Goal: Check status: Check status

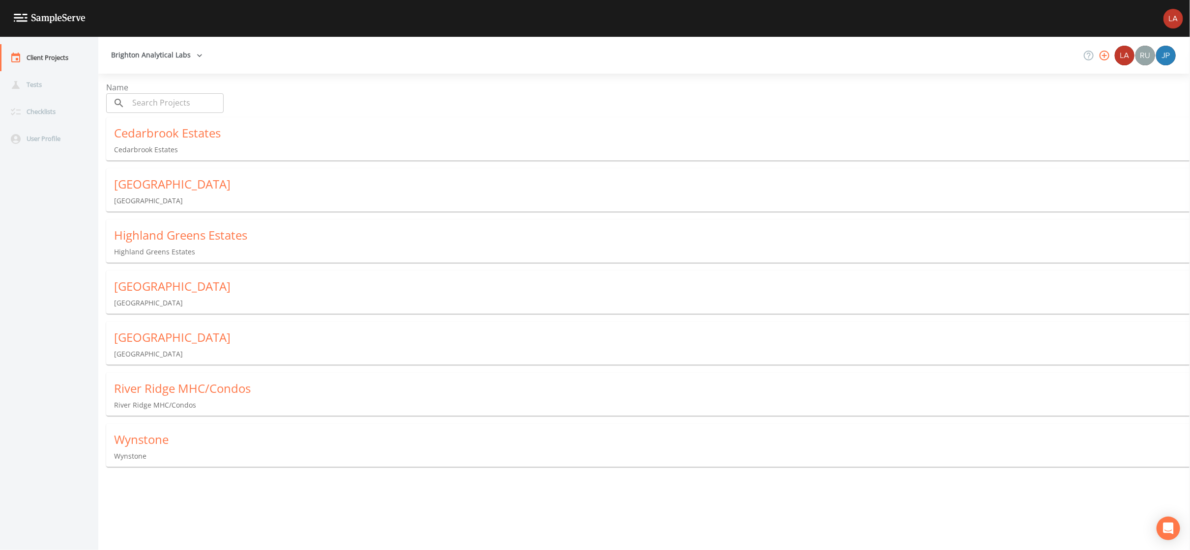
click at [159, 400] on div "River Ridge MHC/Condos River Ridge MHC/Condos" at bounding box center [652, 395] width 1092 height 45
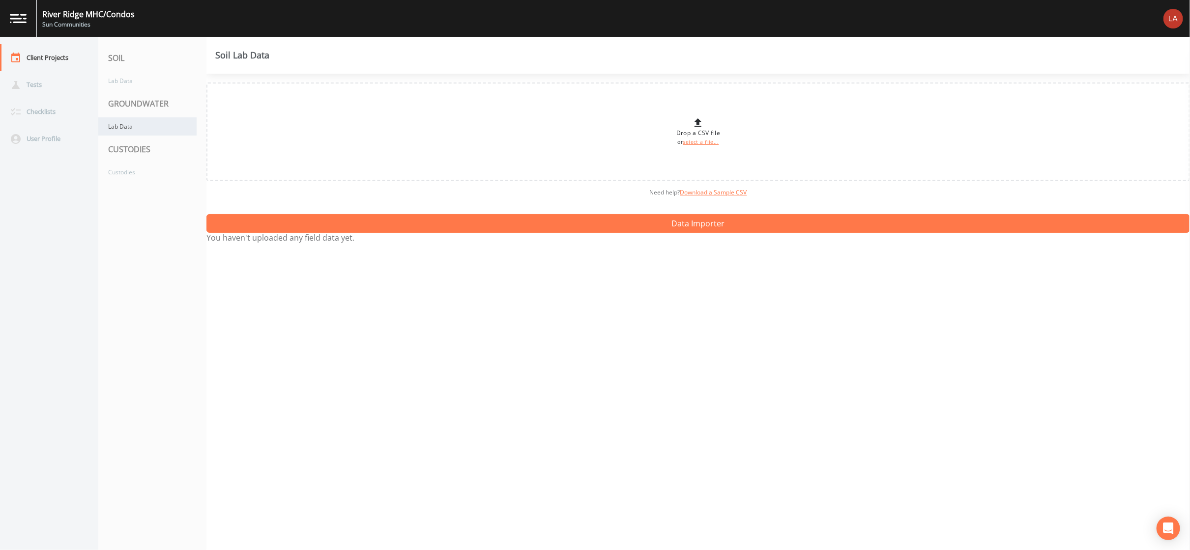
click at [148, 132] on div "Lab Data" at bounding box center [147, 126] width 98 height 18
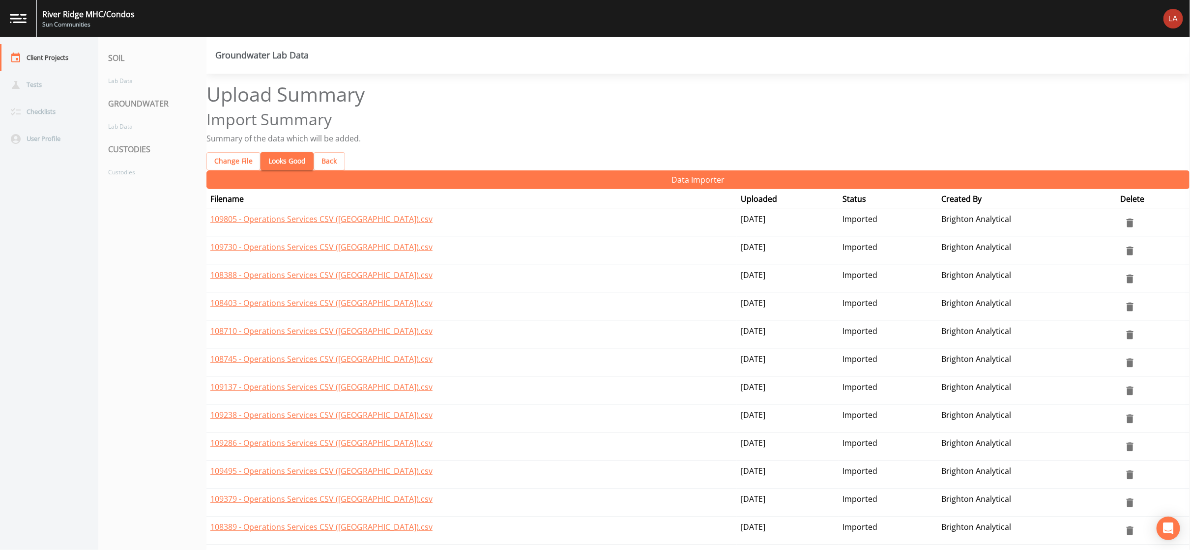
click at [284, 152] on button "Looks Good" at bounding box center [286, 161] width 53 height 18
click at [274, 152] on button "Looks Good" at bounding box center [286, 161] width 53 height 18
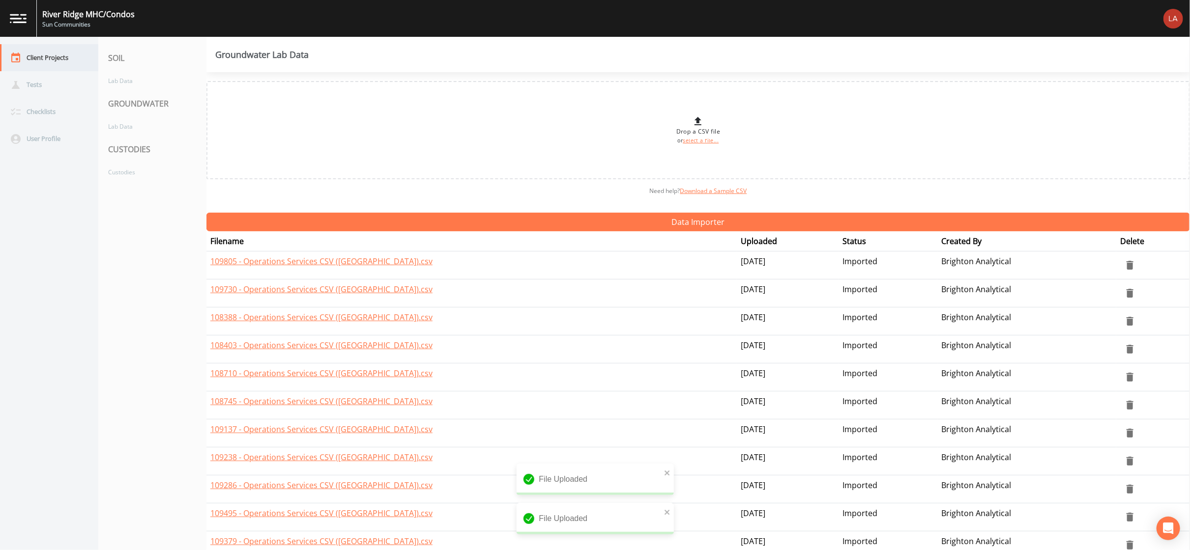
click at [58, 50] on div "Client Projects" at bounding box center [44, 57] width 88 height 27
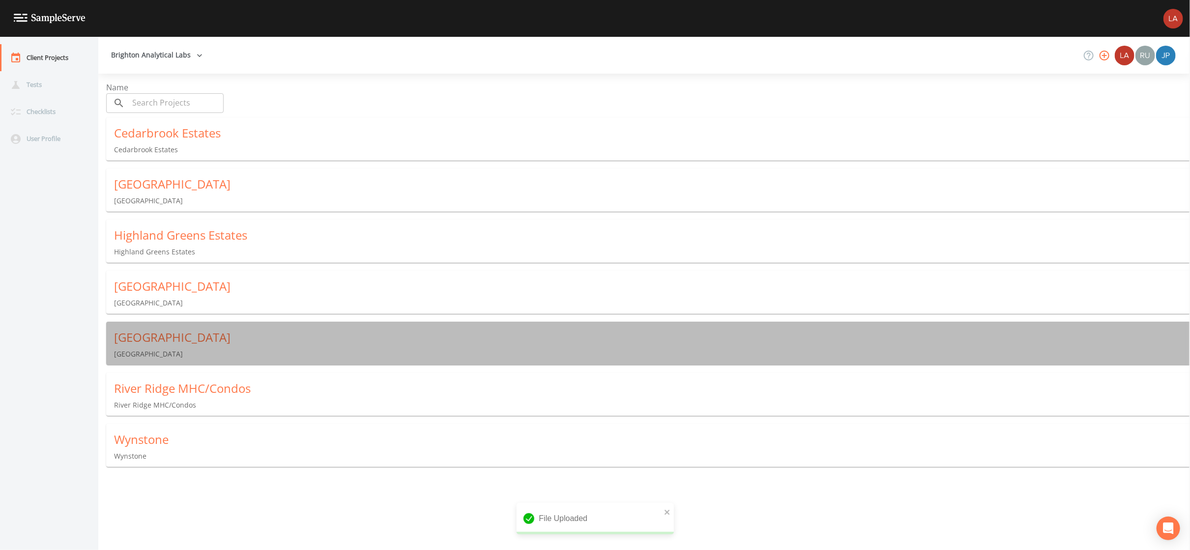
click at [144, 330] on div "[GEOGRAPHIC_DATA]" at bounding box center [652, 338] width 1076 height 16
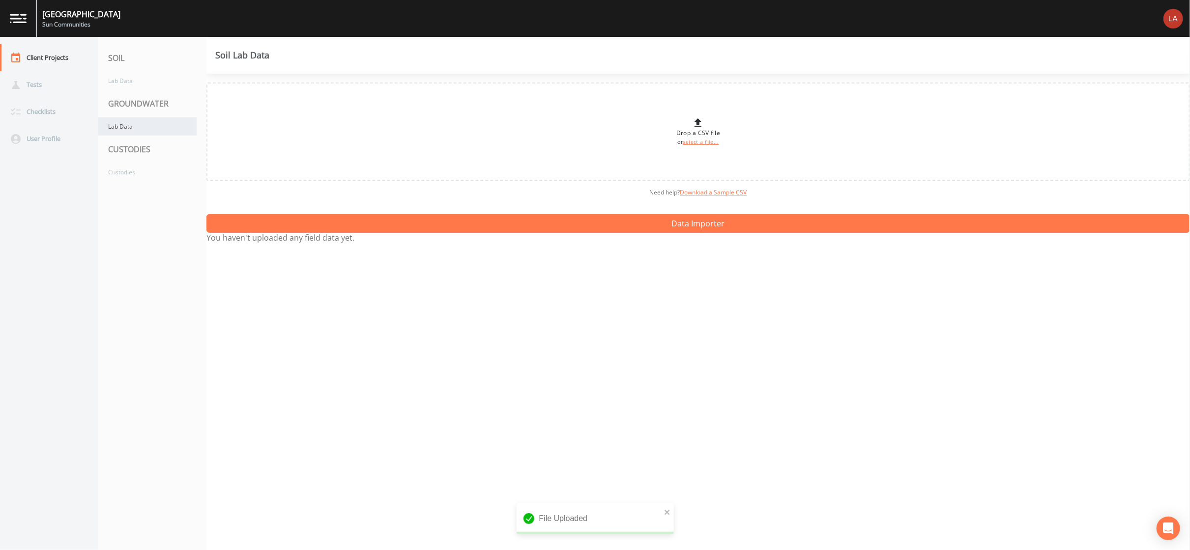
click at [122, 120] on div "Lab Data" at bounding box center [147, 126] width 98 height 18
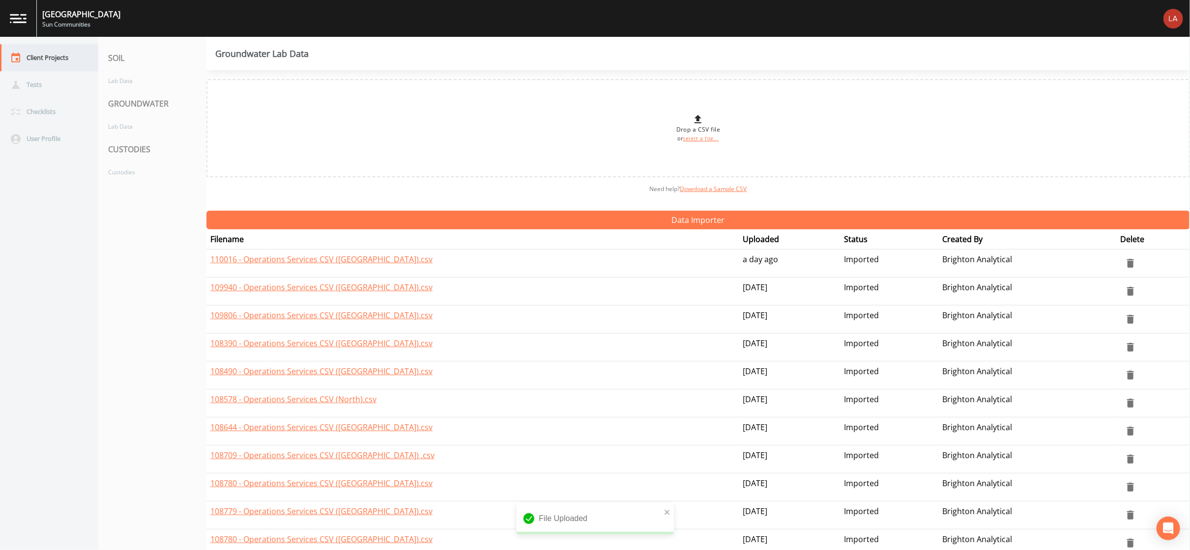
click at [54, 55] on div "Client Projects" at bounding box center [44, 57] width 88 height 27
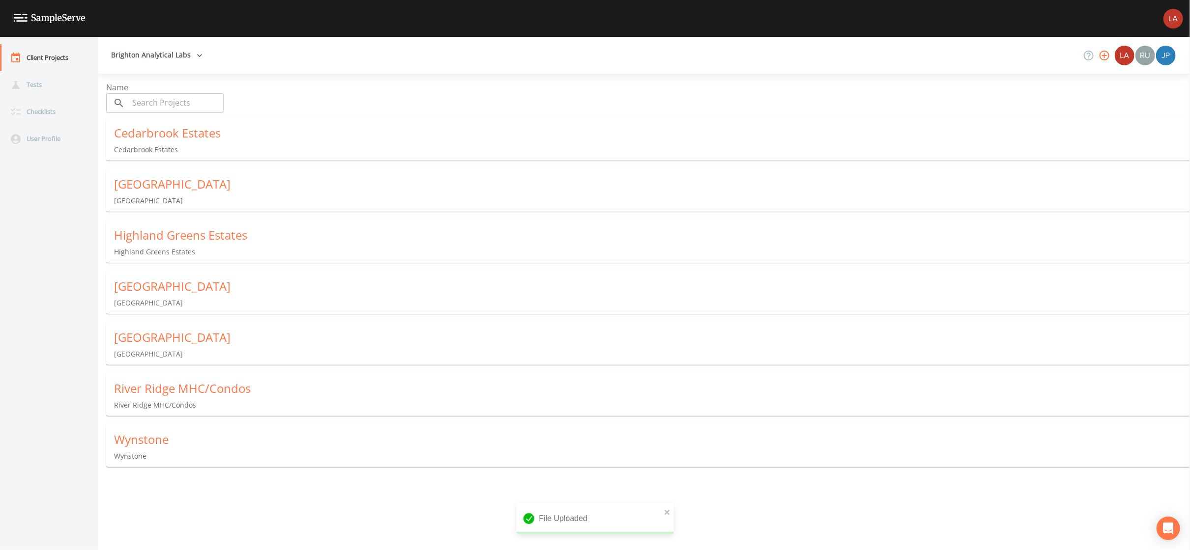
click at [137, 337] on div "[GEOGRAPHIC_DATA]" at bounding box center [652, 338] width 1076 height 16
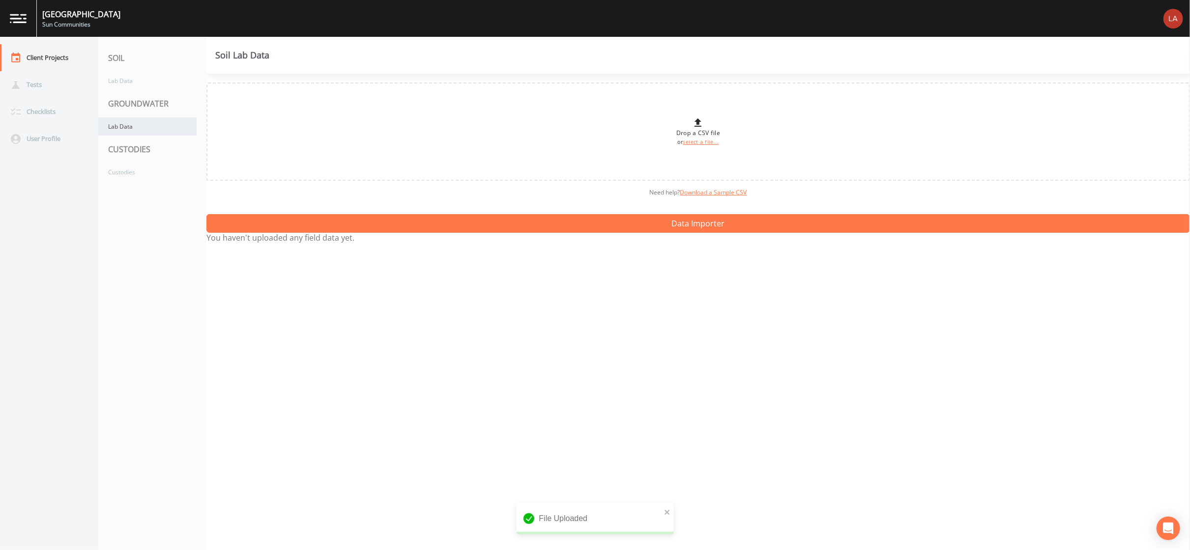
click at [138, 124] on div "Lab Data" at bounding box center [147, 126] width 98 height 18
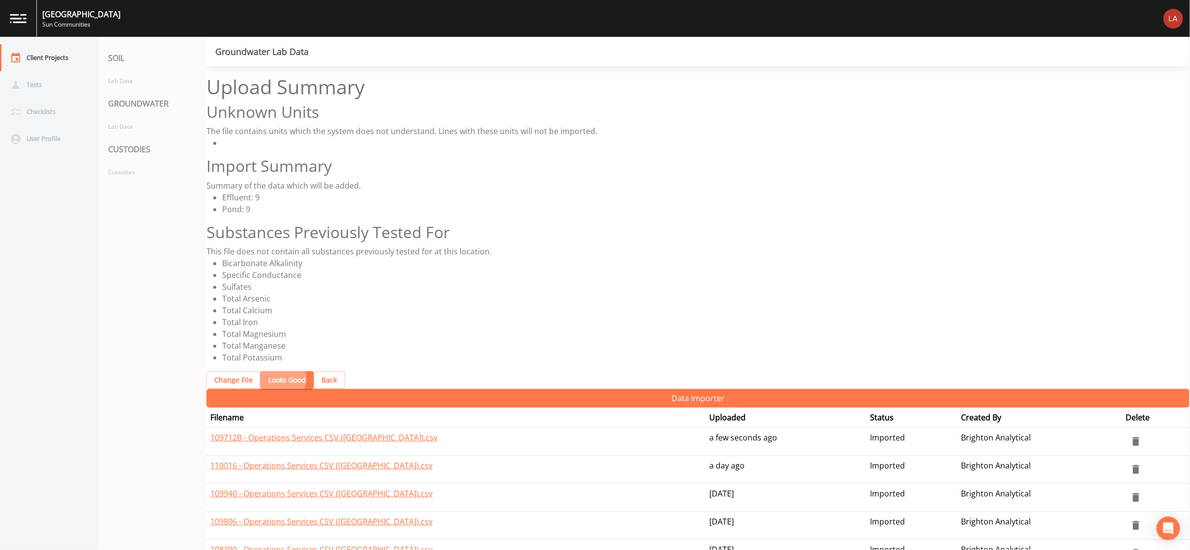
click at [269, 372] on button "Looks Good" at bounding box center [286, 381] width 53 height 18
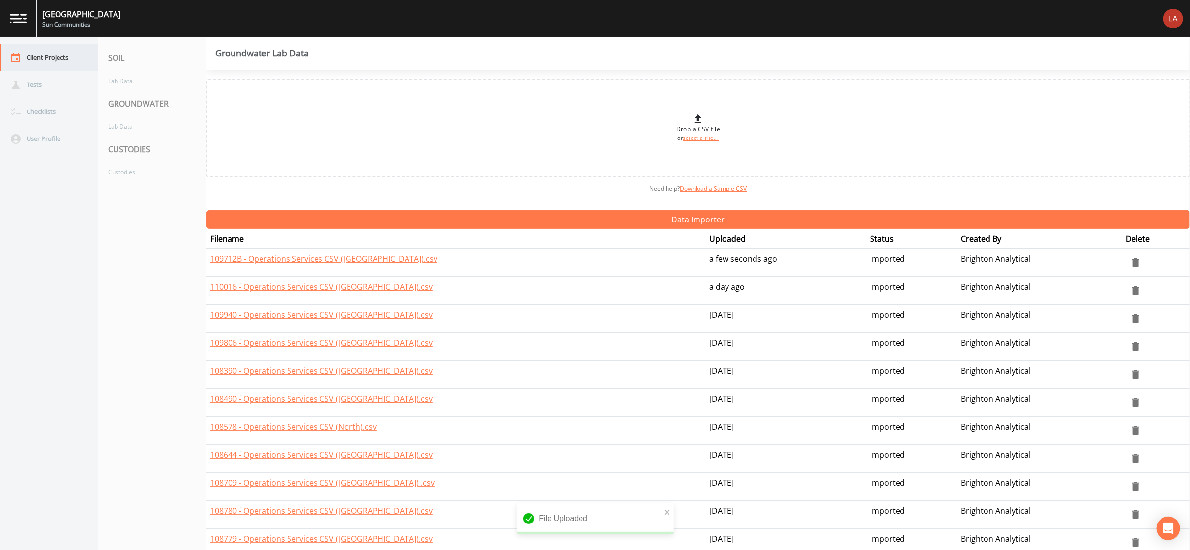
click at [64, 58] on div "Client Projects" at bounding box center [44, 57] width 88 height 27
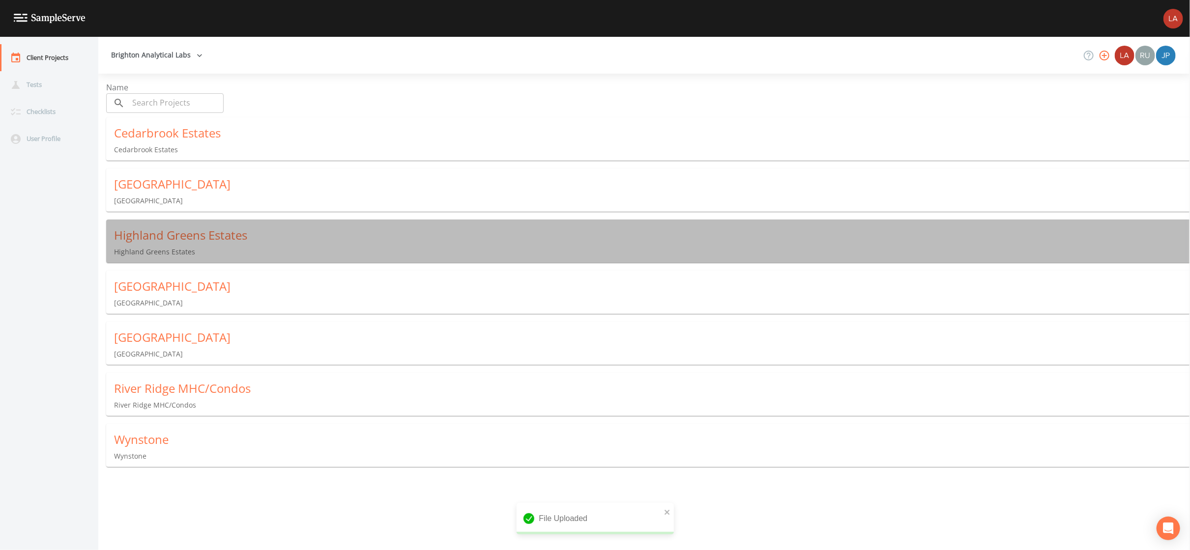
click at [193, 247] on p "Highland Greens Estates" at bounding box center [652, 252] width 1076 height 10
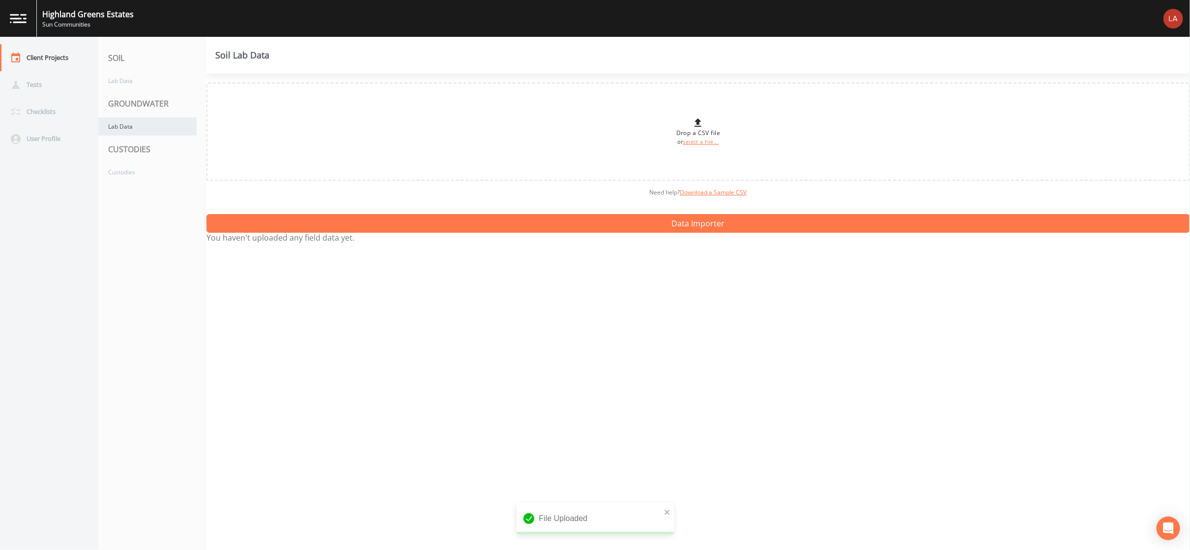
click at [125, 131] on div "Lab Data" at bounding box center [147, 126] width 98 height 18
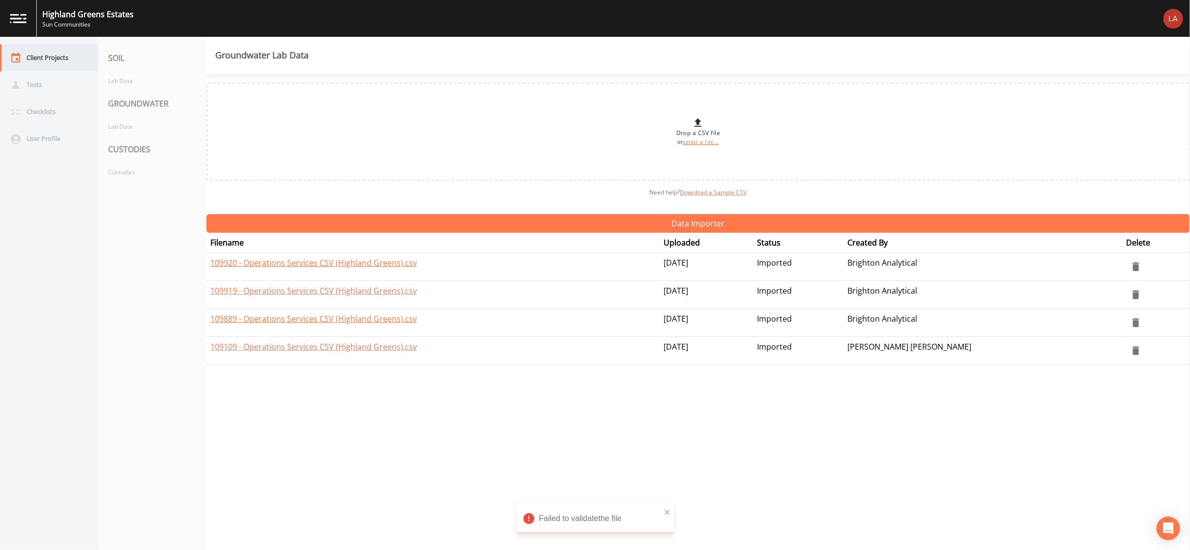
click at [36, 54] on div "Client Projects" at bounding box center [44, 57] width 88 height 27
